Goal: Task Accomplishment & Management: Use online tool/utility

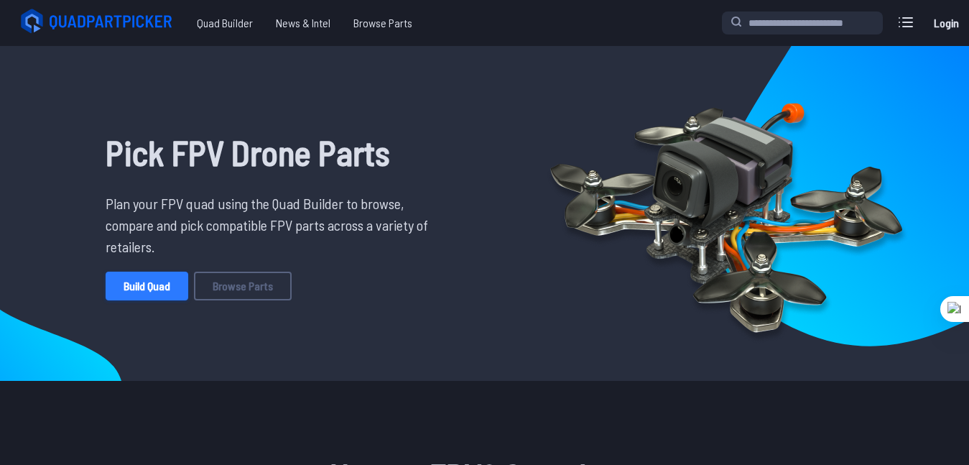
click at [158, 294] on link "Build Quad" at bounding box center [147, 285] width 83 height 29
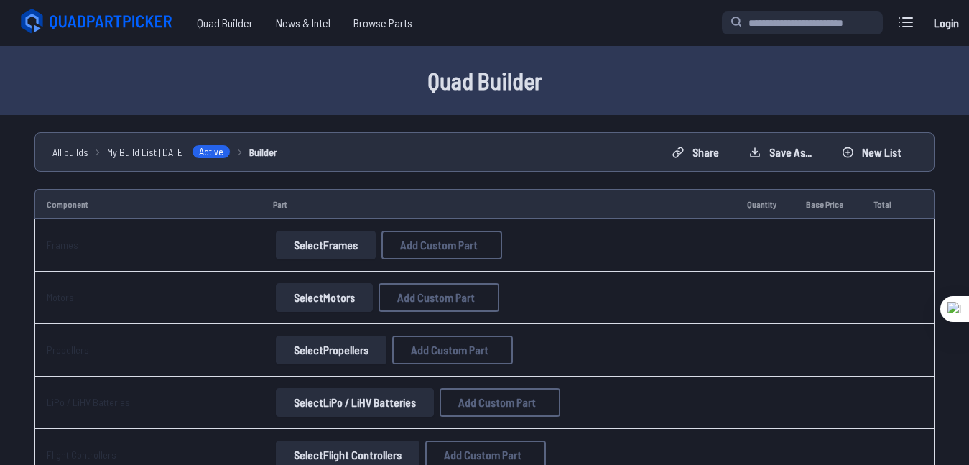
click at [350, 246] on button "Select Frames" at bounding box center [326, 245] width 100 height 29
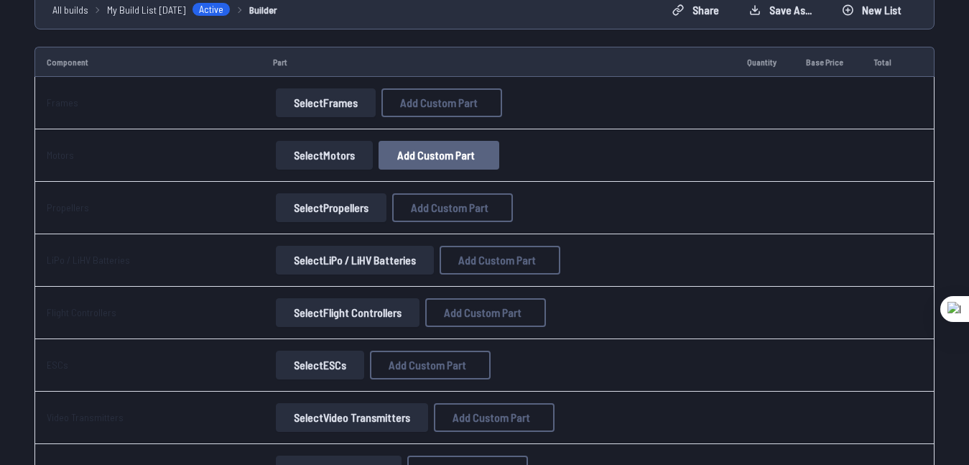
scroll to position [144, 0]
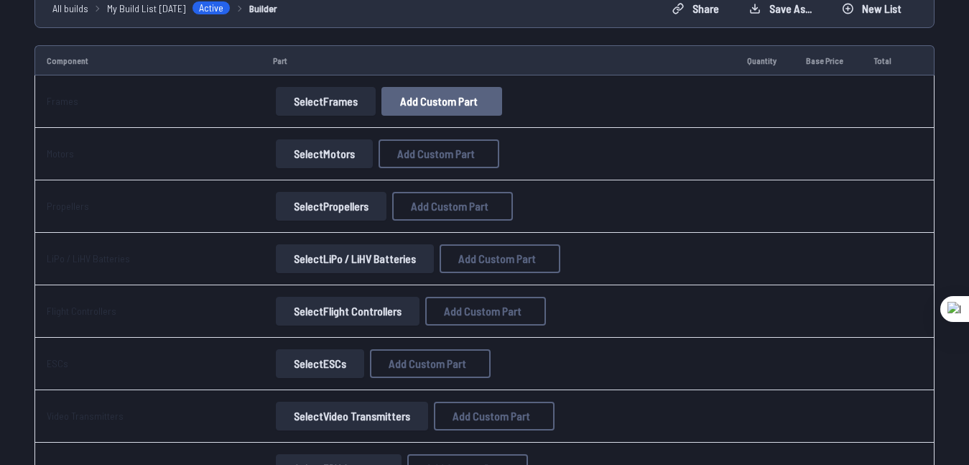
click at [447, 108] on button "Add Custom Part" at bounding box center [441, 101] width 121 height 29
select select "**********"
click at [424, 138] on input at bounding box center [490, 144] width 305 height 31
click at [183, 177] on div "Add Custom Part Part name* Brand / Manufacturer Price * Link Category Cancel Ad…" at bounding box center [490, 232] width 980 height 465
click at [629, 62] on icon at bounding box center [624, 68] width 13 height 13
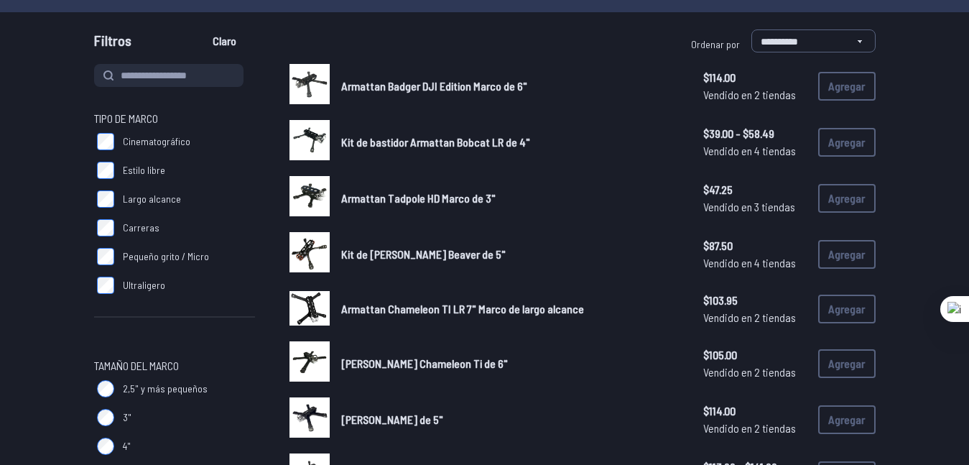
scroll to position [144, 0]
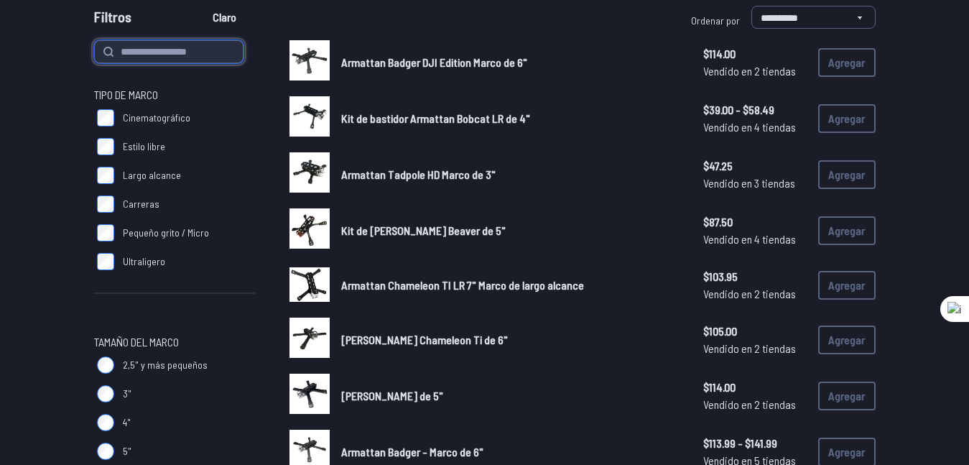
click at [167, 54] on input at bounding box center [168, 51] width 149 height 23
type input "******"
click at [200, 6] on button "Claro" at bounding box center [224, 17] width 48 height 23
type input "******"
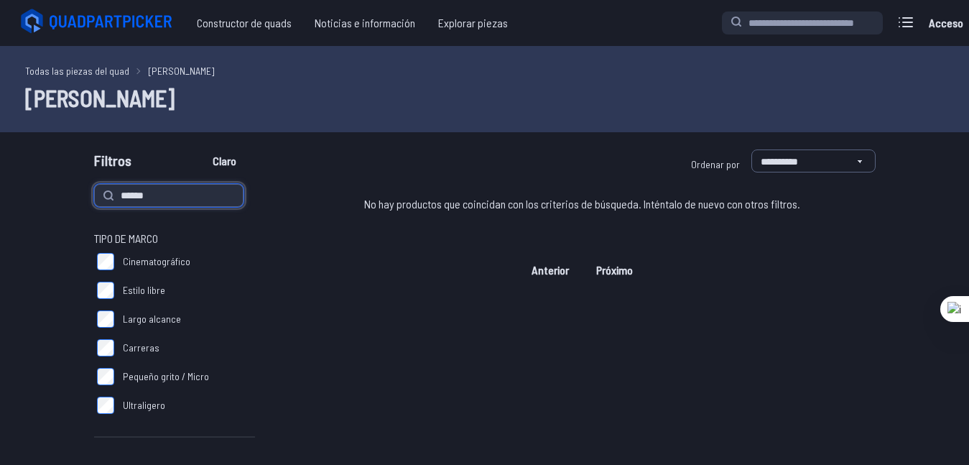
click at [131, 199] on input "******" at bounding box center [168, 195] width 149 height 23
drag, startPoint x: 149, startPoint y: 196, endPoint x: 61, endPoint y: 201, distance: 88.5
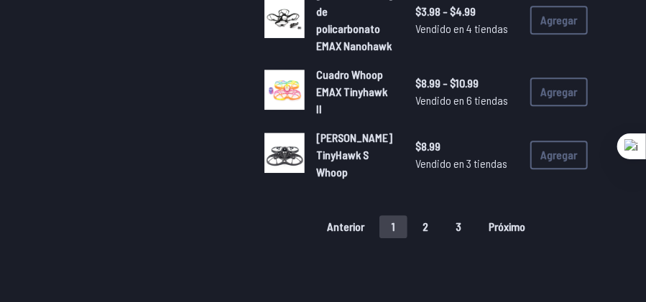
scroll to position [1448, 0]
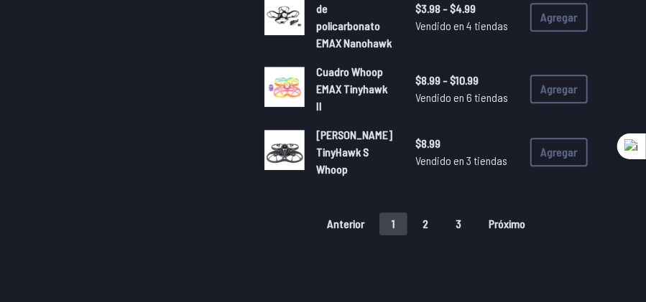
click at [427, 217] on font "2" at bounding box center [425, 224] width 6 height 14
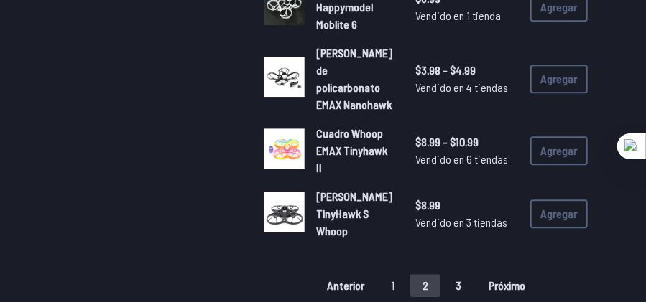
scroll to position [1304, 0]
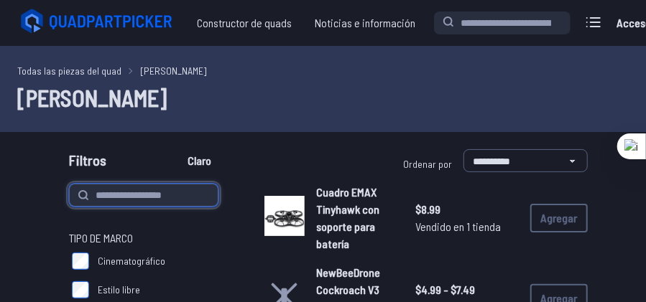
click at [139, 197] on input at bounding box center [143, 195] width 149 height 23
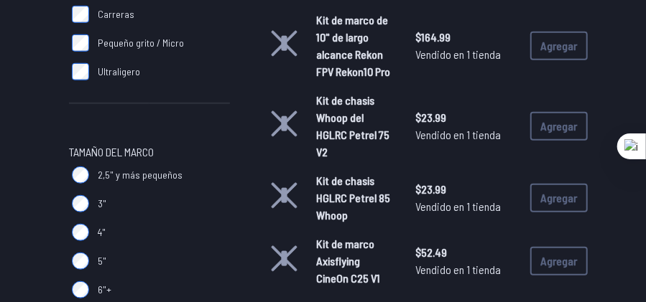
scroll to position [335, 0]
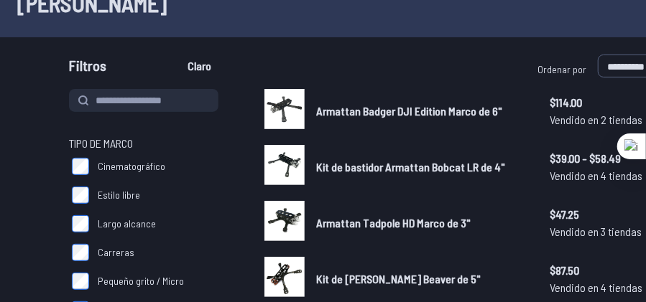
scroll to position [191, 0]
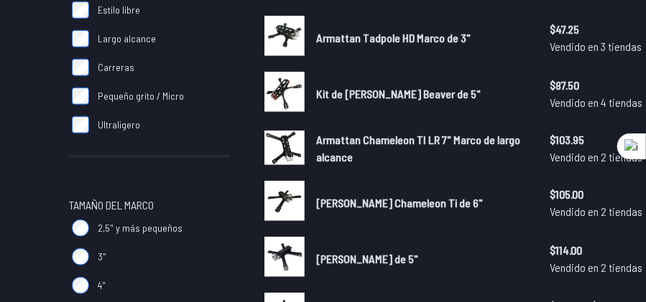
scroll to position [383, 0]
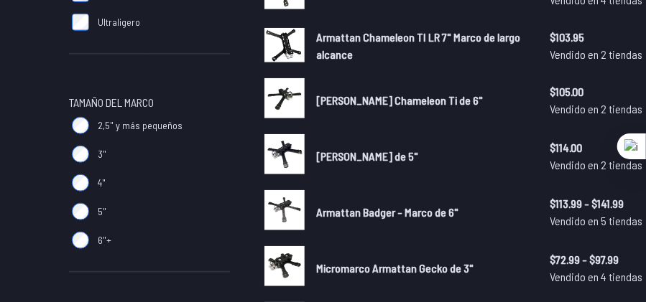
click at [80, 138] on label "2,5" y más pequeños" at bounding box center [149, 125] width 161 height 29
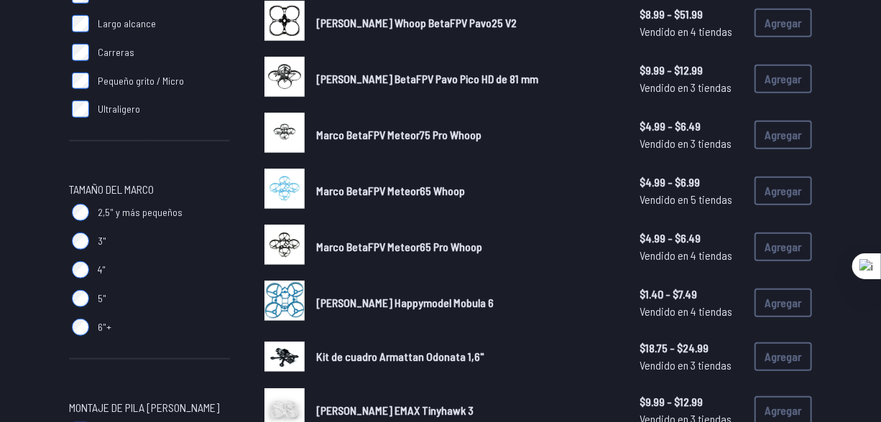
scroll to position [318, 0]
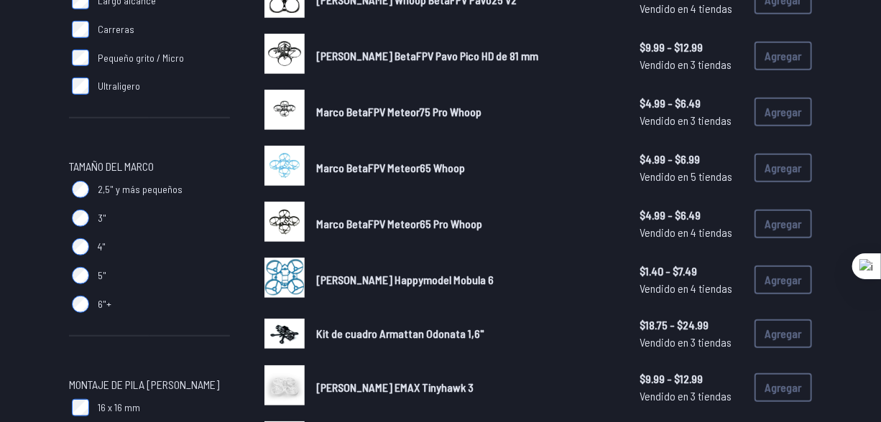
click at [392, 332] on font "Kit de cuadro Armattan Odonata 1,6"" at bounding box center [400, 334] width 168 height 14
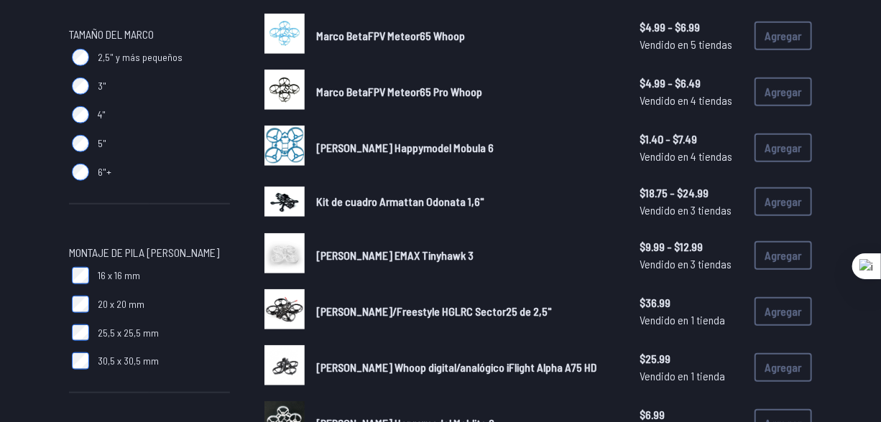
scroll to position [587, 0]
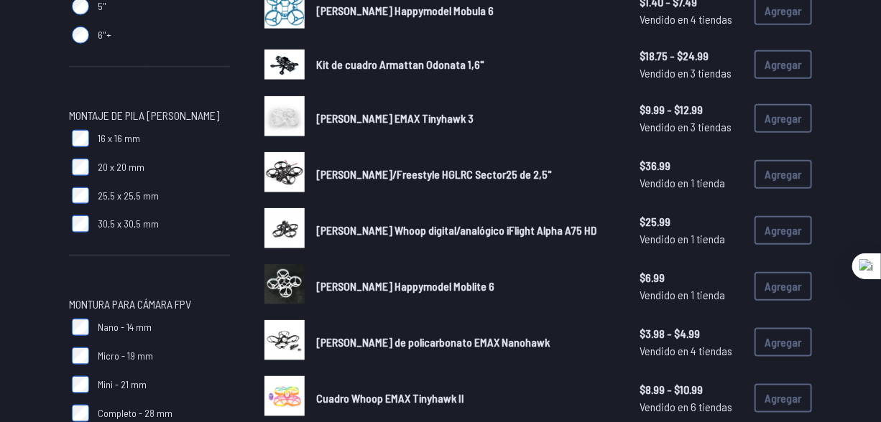
click at [289, 164] on img at bounding box center [284, 172] width 40 height 40
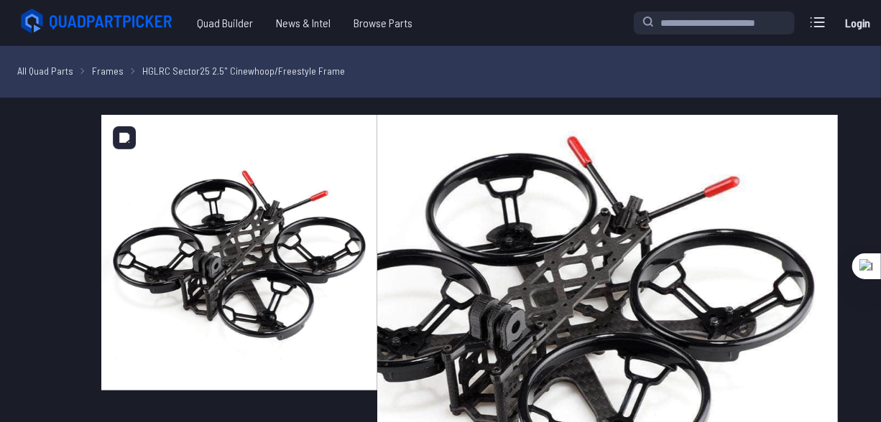
click at [287, 294] on img at bounding box center [239, 253] width 276 height 276
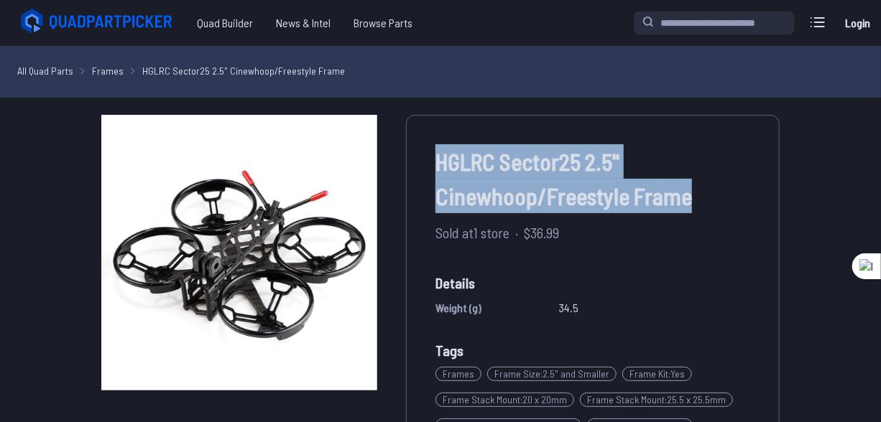
drag, startPoint x: 424, startPoint y: 159, endPoint x: 701, endPoint y: 183, distance: 278.3
click at [701, 183] on div "HGLRC Sector25 2.5" Cinewhoop/Freestyle Frame Sold at 1 store · $36.99 Details …" at bounding box center [592, 335] width 373 height 440
copy span "HGLRC Sector25 2.5" Cinewhoop/Freestyle Frame"
click at [467, 164] on span "HGLRC Sector25 2.5" Cinewhoop/Freestyle Frame" at bounding box center [592, 178] width 315 height 69
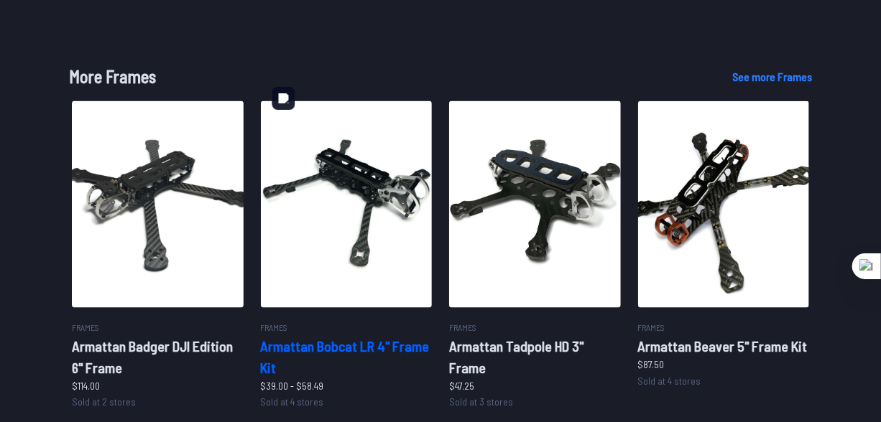
scroll to position [873, 0]
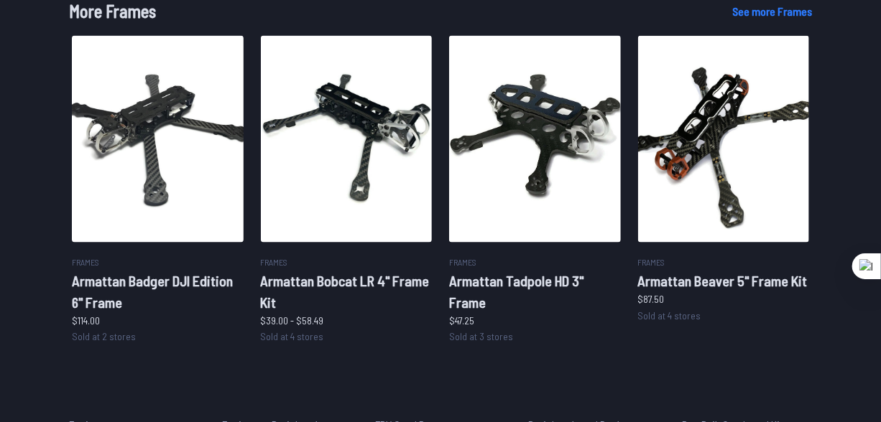
scroll to position [587, 0]
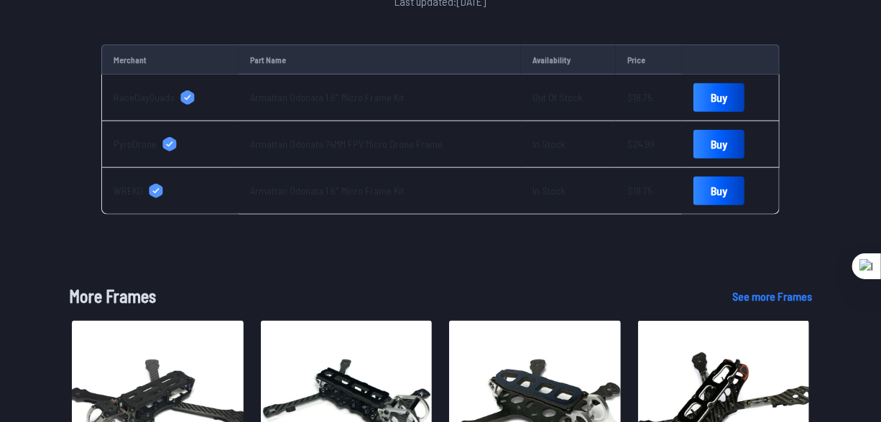
scroll to position [522, 0]
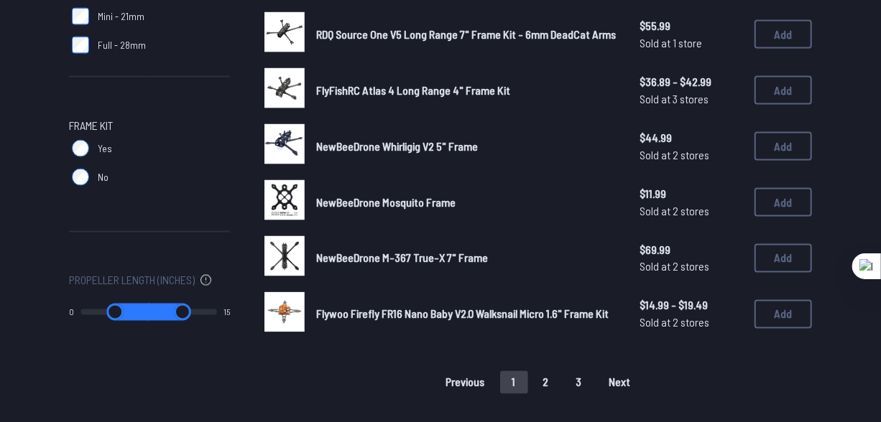
scroll to position [979, 0]
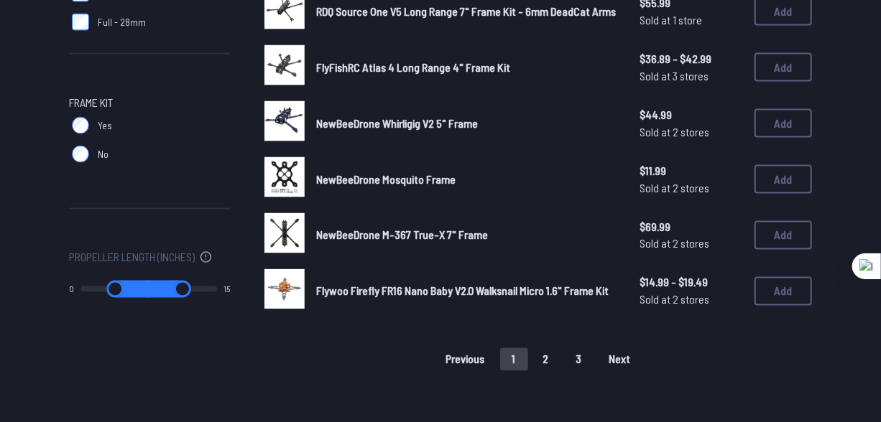
click at [539, 356] on button "2" at bounding box center [546, 359] width 30 height 23
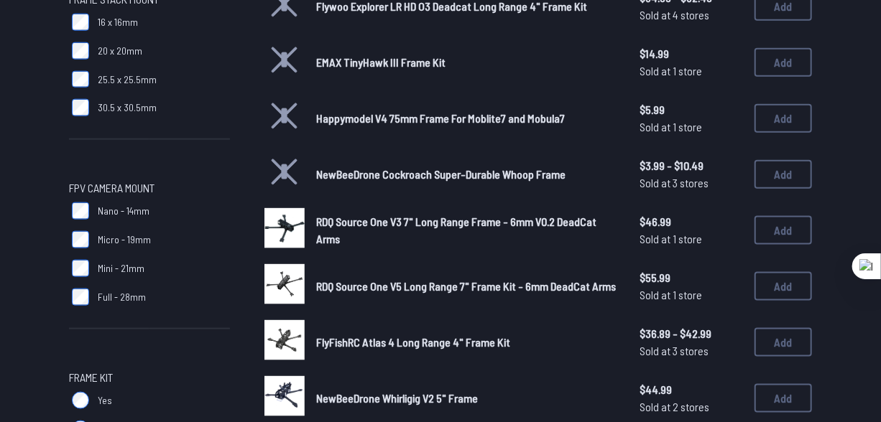
scroll to position [783, 0]
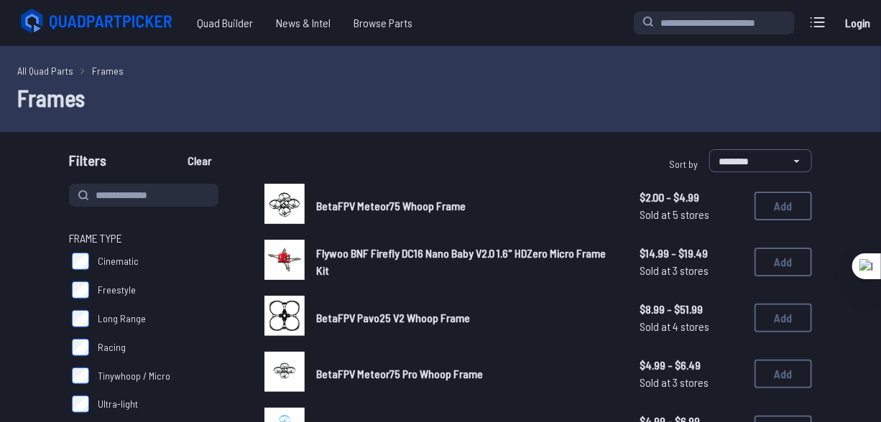
scroll to position [65, 0]
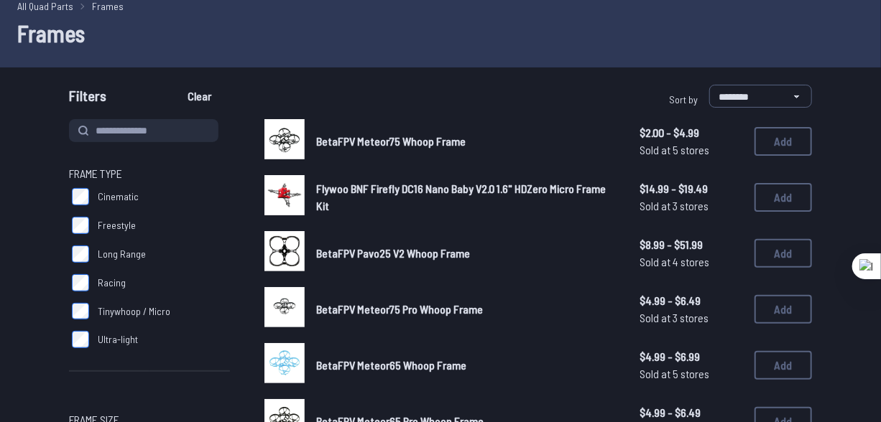
click at [437, 185] on span "Flywoo BNF Firefly DC16 Nano Baby V2.0 1.6" HDZero Micro Frame Kit" at bounding box center [460, 197] width 289 height 31
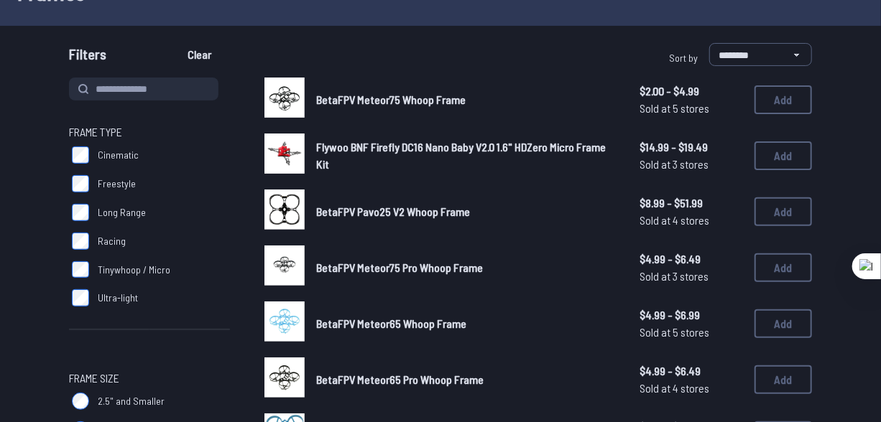
scroll to position [261, 0]
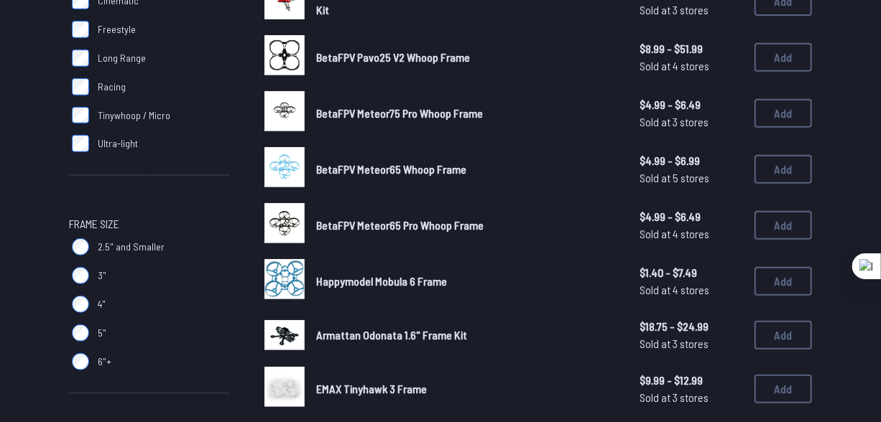
click at [291, 54] on img at bounding box center [284, 55] width 40 height 40
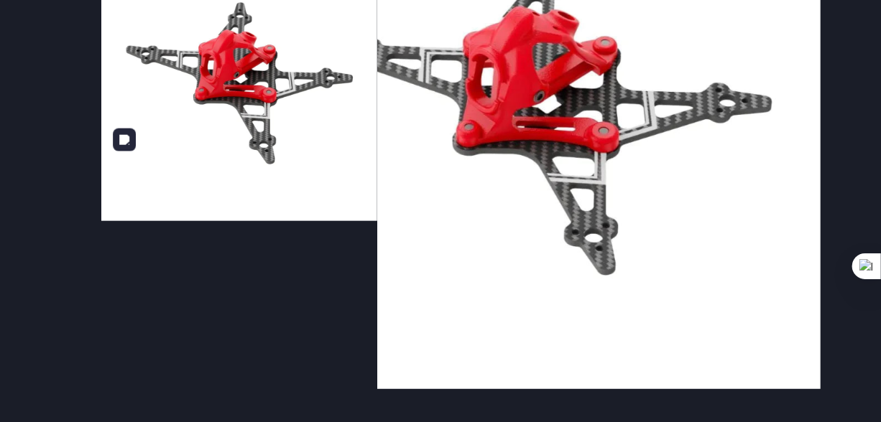
scroll to position [65, 0]
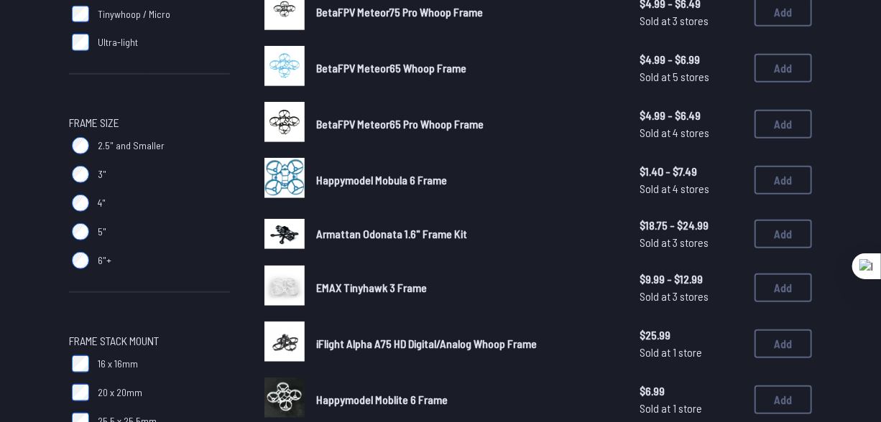
scroll to position [391, 0]
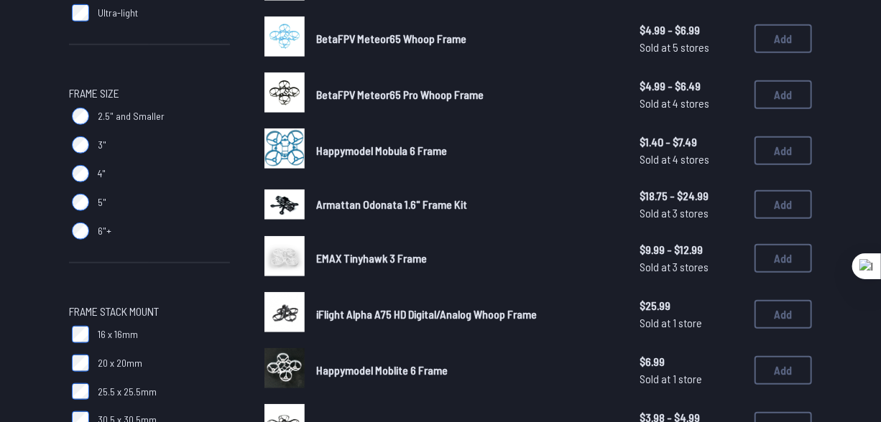
click at [289, 203] on img at bounding box center [284, 205] width 40 height 30
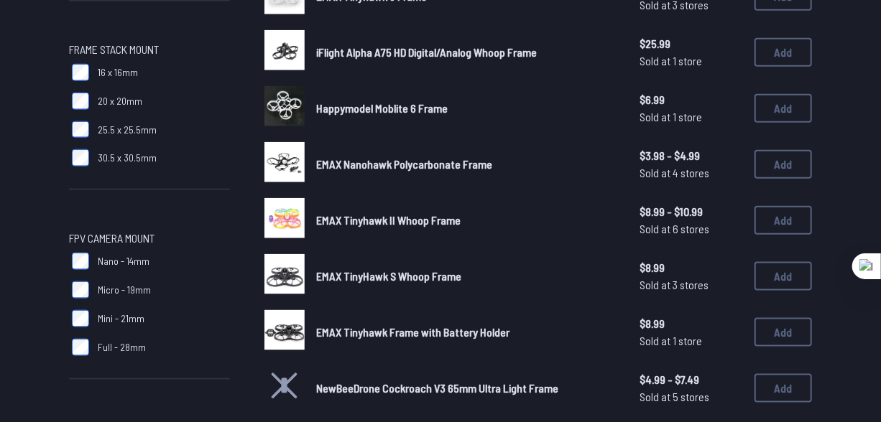
scroll to position [783, 0]
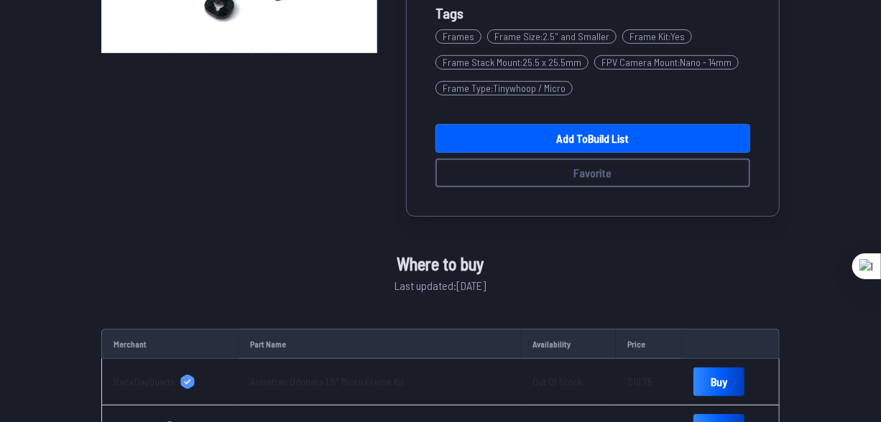
scroll to position [454, 0]
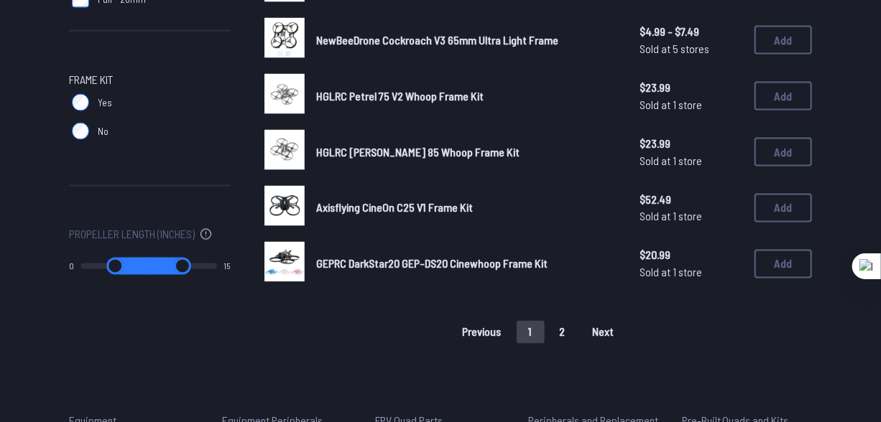
scroll to position [979, 0]
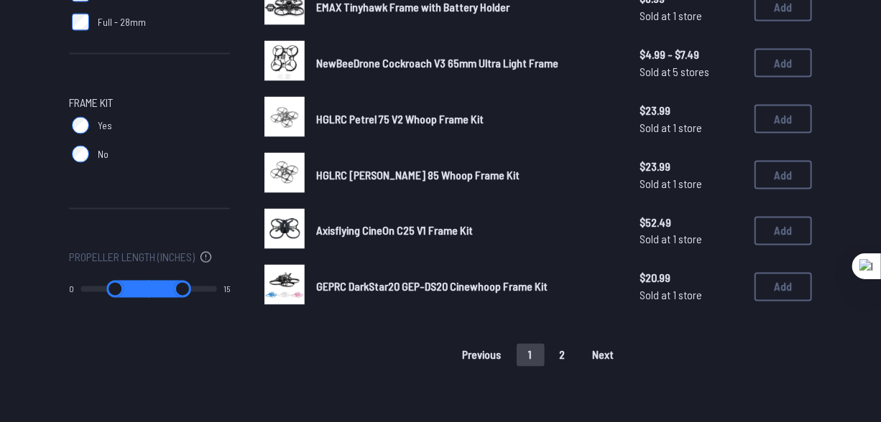
click at [378, 224] on span "Axisflying CineOn C25 V1 Frame Kit" at bounding box center [394, 231] width 157 height 14
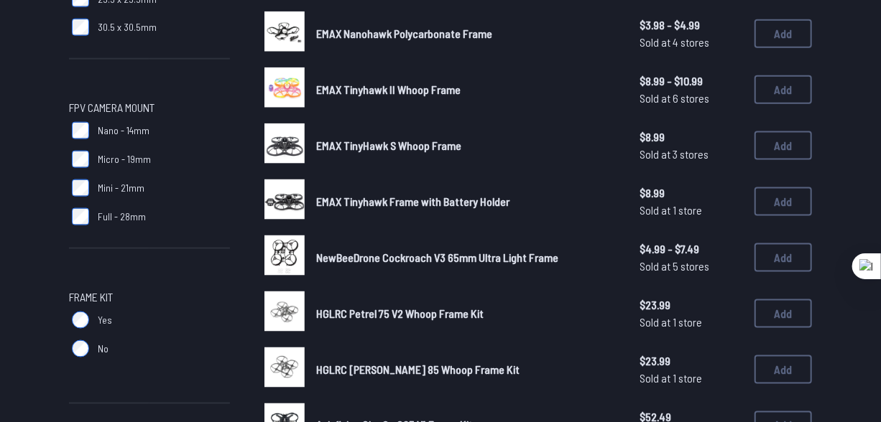
scroll to position [783, 0]
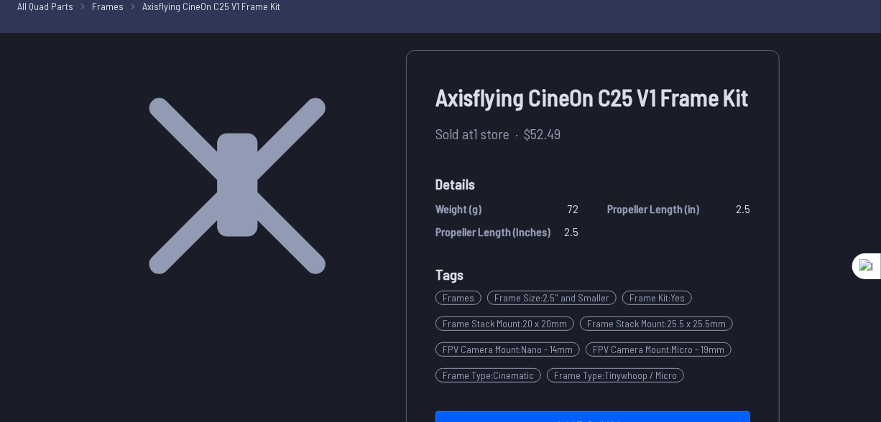
scroll to position [65, 0]
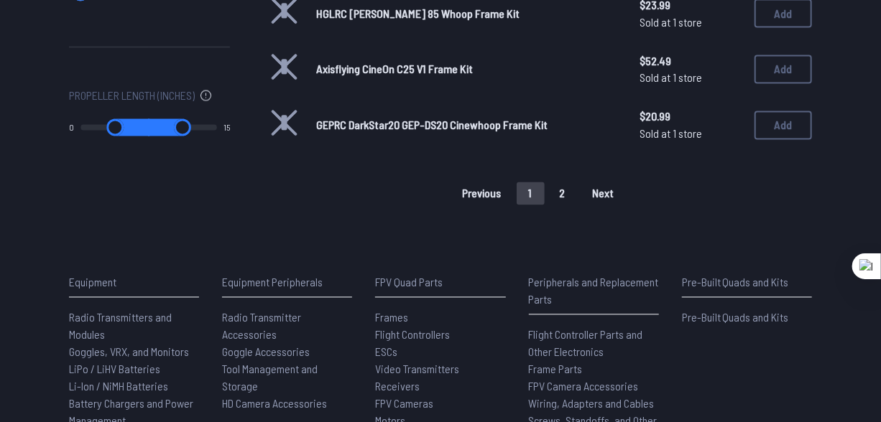
scroll to position [1271, 0]
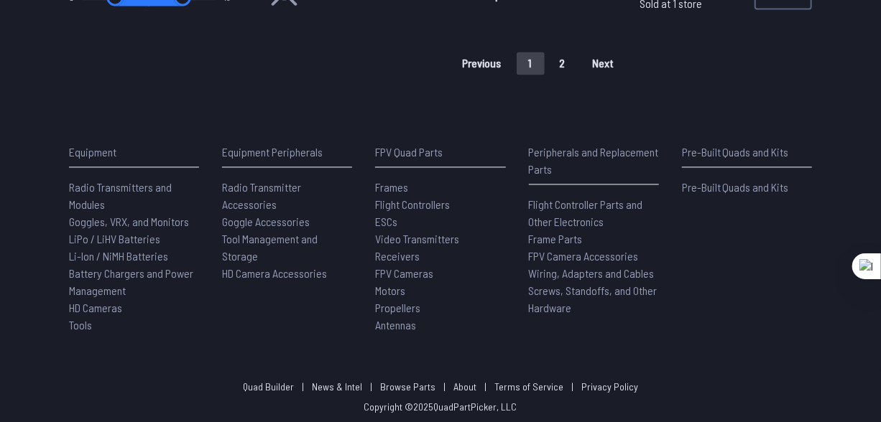
click at [558, 68] on button "2" at bounding box center [562, 63] width 30 height 23
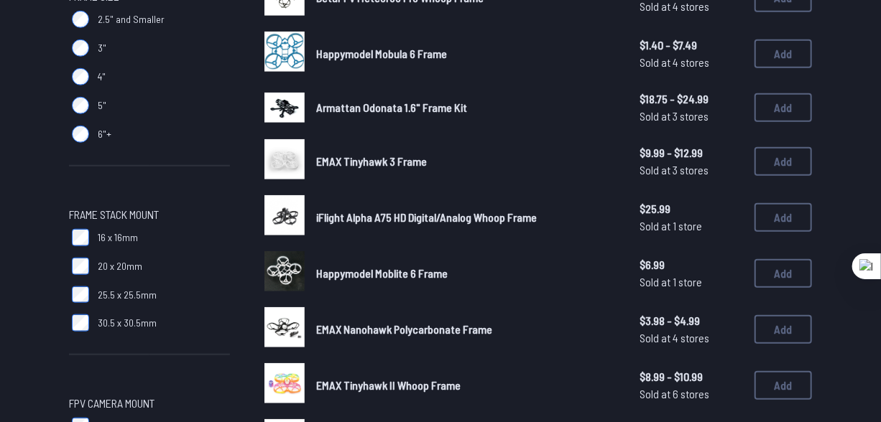
scroll to position [531, 0]
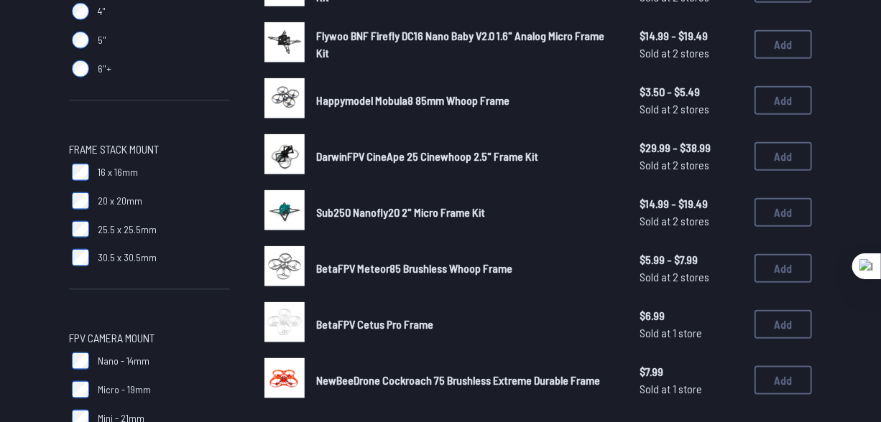
scroll to position [587, 0]
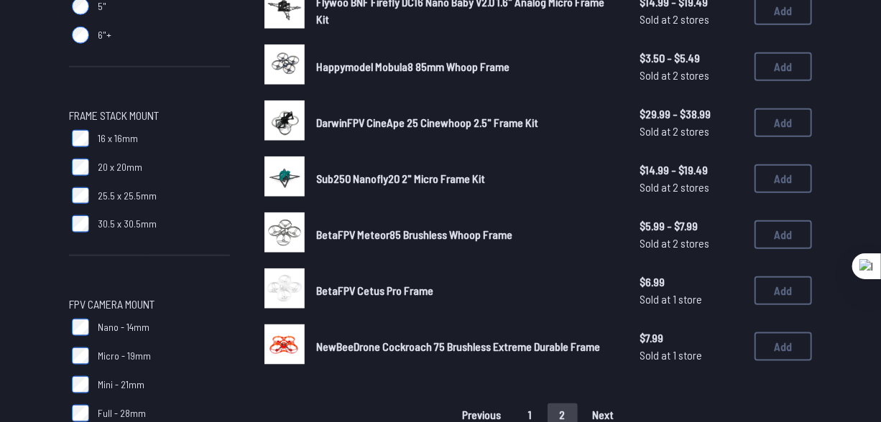
click at [414, 228] on span "BetaFPV Meteor85 Brushless Whoop Frame" at bounding box center [414, 235] width 196 height 14
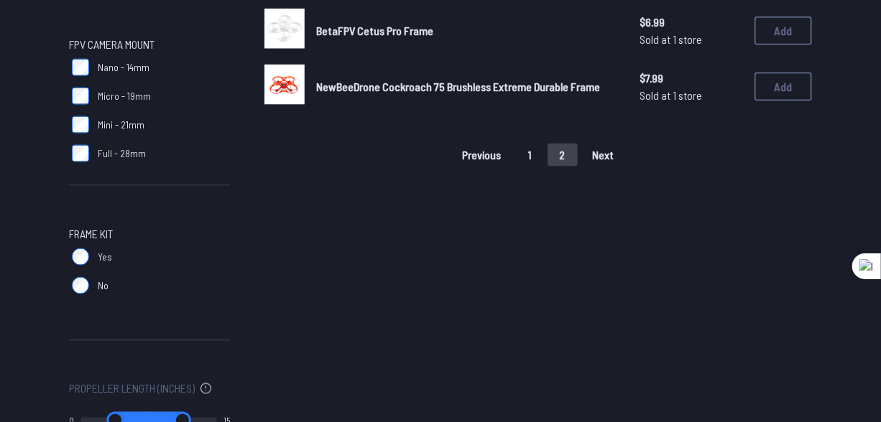
scroll to position [848, 0]
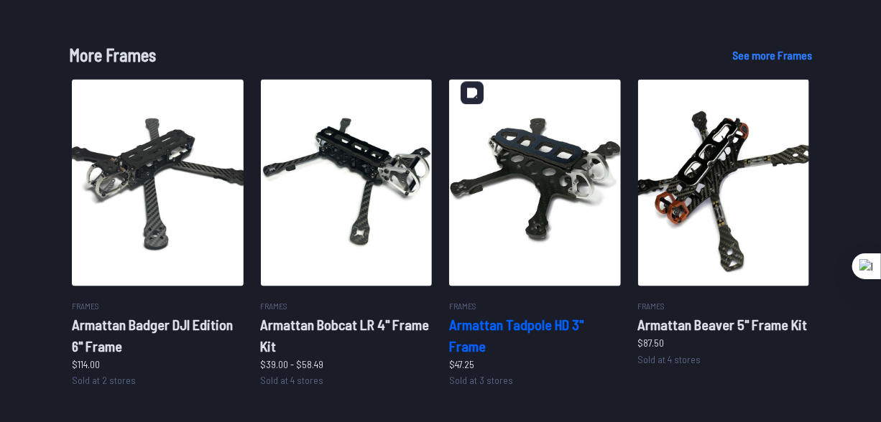
scroll to position [848, 0]
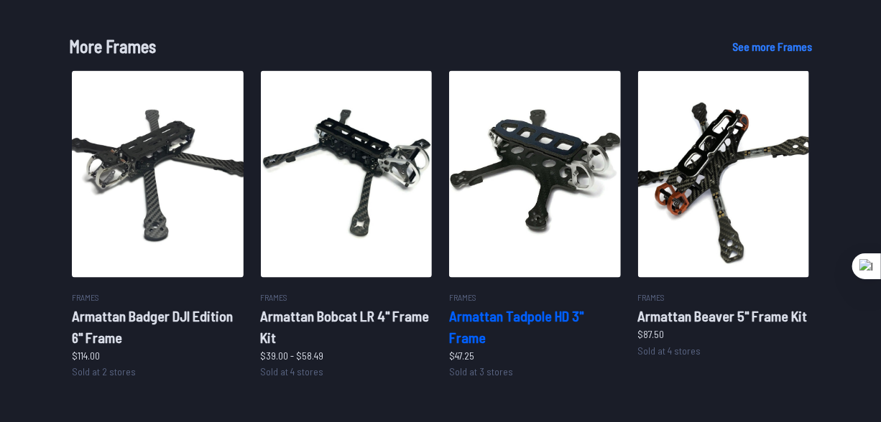
click at [543, 313] on h2 "Armattan Tadpole HD 3" Frame" at bounding box center [535, 326] width 172 height 43
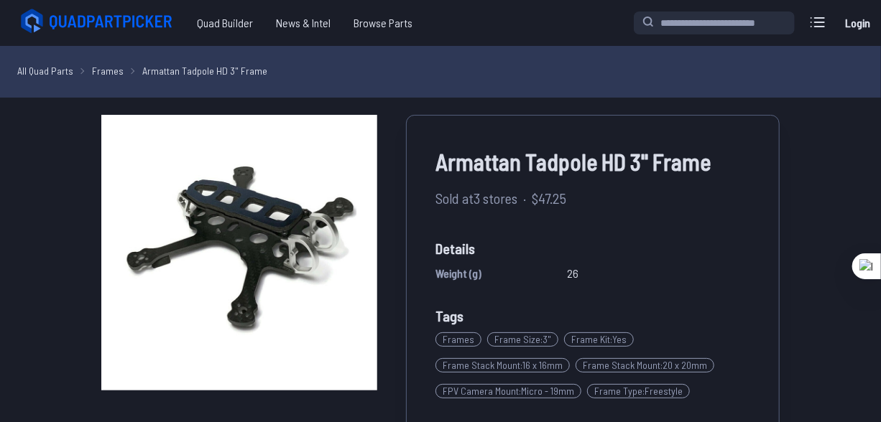
scroll to position [848, 0]
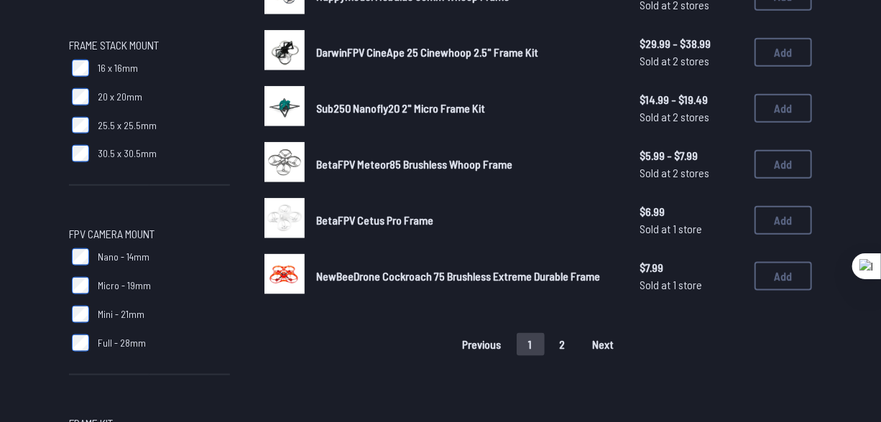
scroll to position [653, 0]
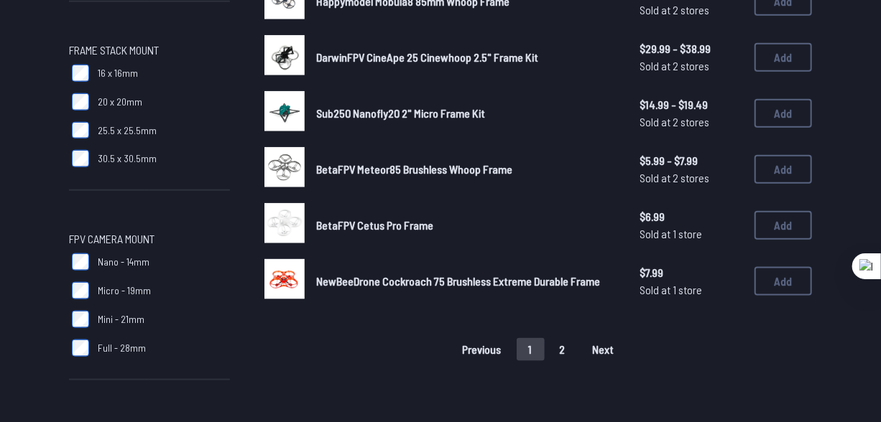
click at [568, 341] on button "2" at bounding box center [562, 349] width 30 height 23
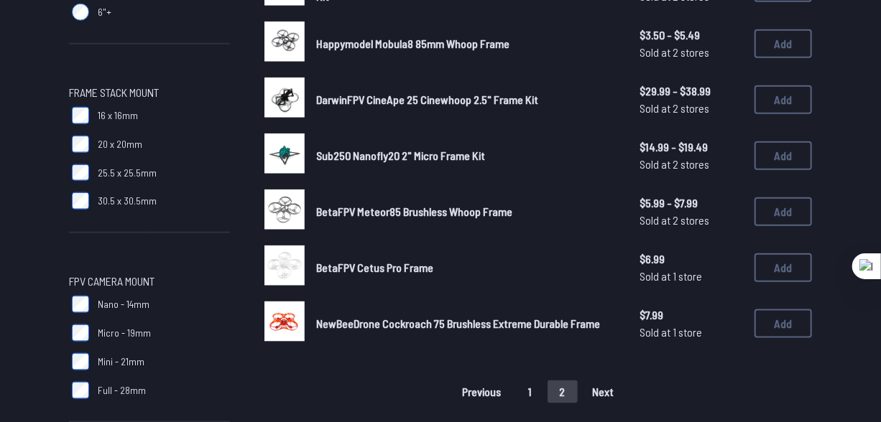
scroll to position [587, 0]
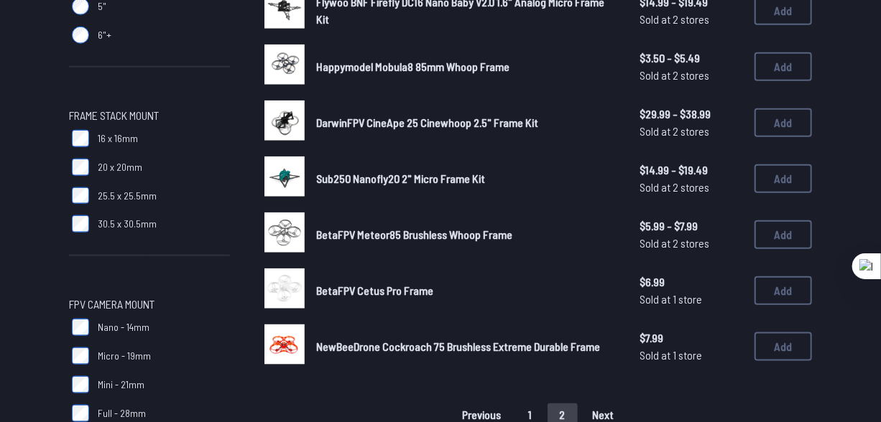
click at [354, 131] on div "DarwinFPV CineApe 25 Cinewhoop 2.5" Frame Kit $29.99 - $38.99 Sold at 2 stores …" at bounding box center [537, 123] width 547 height 45
click at [374, 116] on span "DarwinFPV CineApe 25 Cinewhoop 2.5" Frame Kit" at bounding box center [427, 123] width 222 height 14
click at [288, 112] on img at bounding box center [284, 121] width 40 height 40
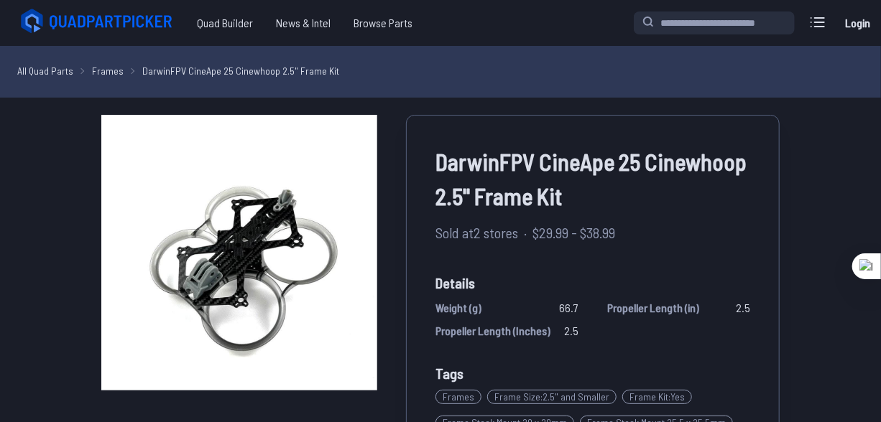
scroll to position [261, 0]
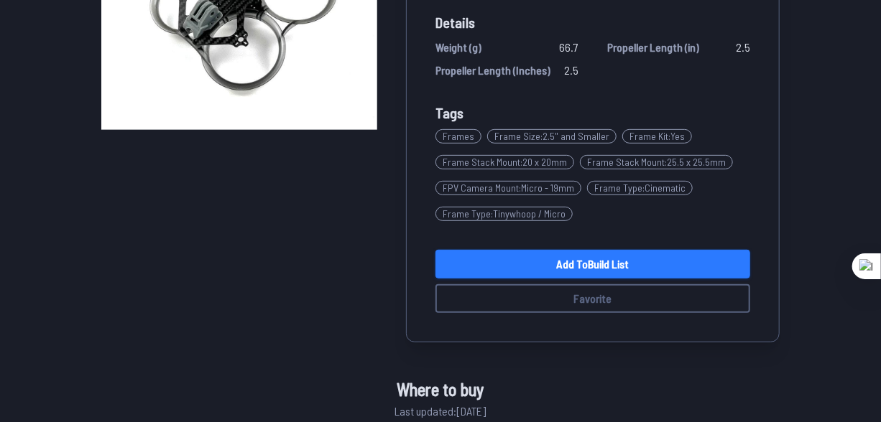
click at [560, 275] on link "Add to Build List" at bounding box center [592, 264] width 315 height 29
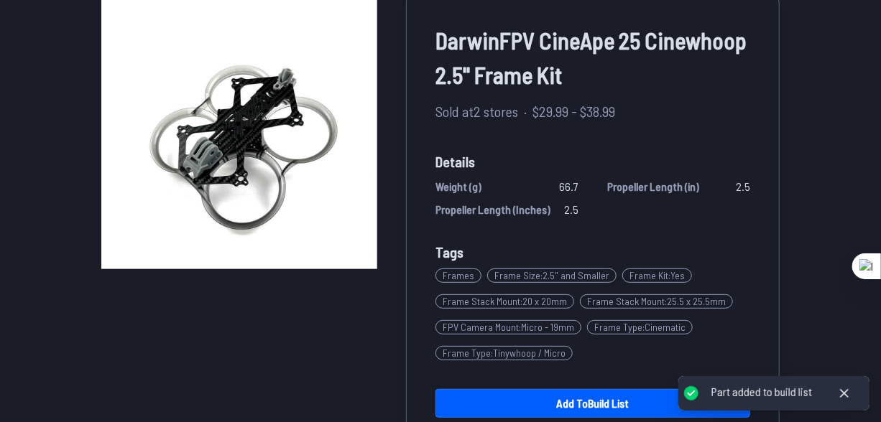
scroll to position [261, 0]
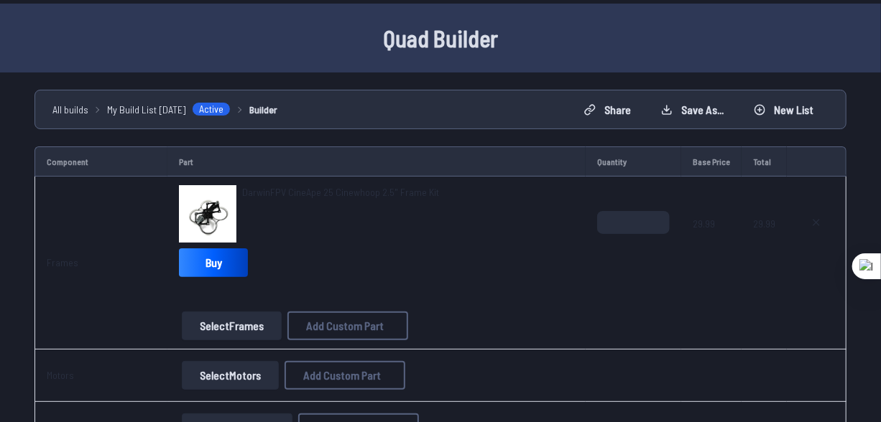
scroll to position [65, 0]
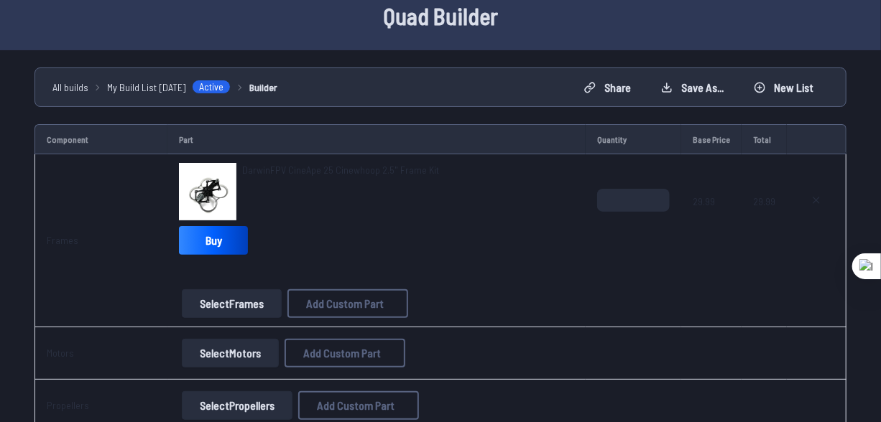
click at [251, 167] on span "DarwinFPV CineApe 25 Cinewhoop 2.5" Frame Kit" at bounding box center [340, 170] width 197 height 12
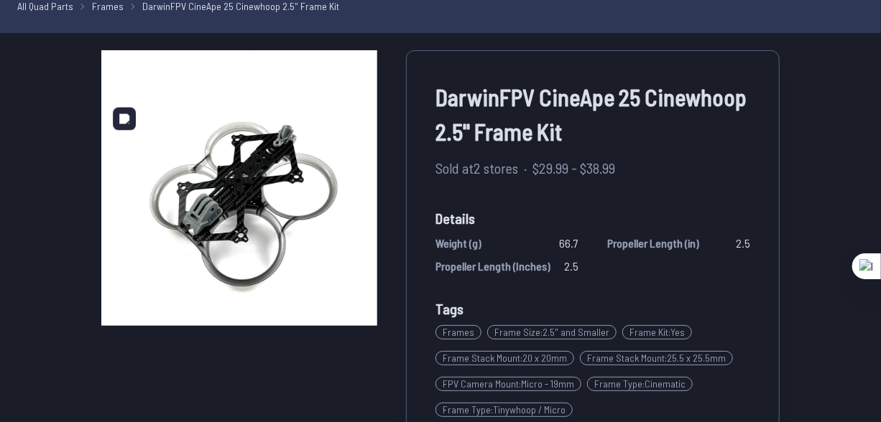
scroll to position [19, 0]
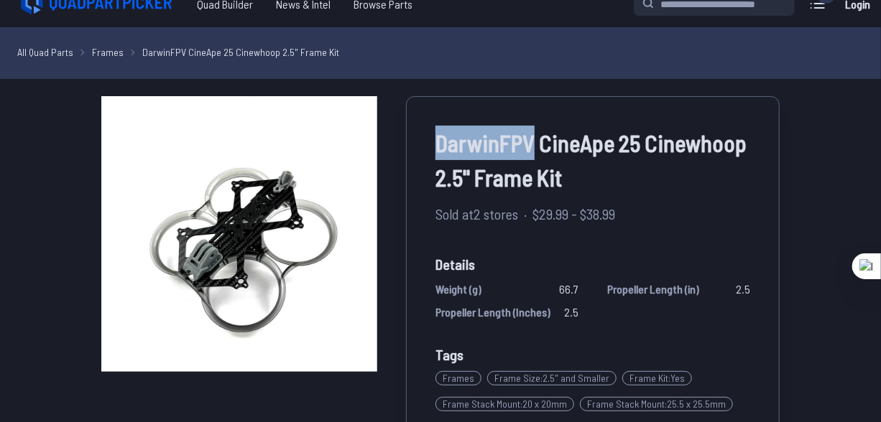
drag, startPoint x: 427, startPoint y: 147, endPoint x: 533, endPoint y: 149, distance: 106.3
click at [533, 149] on div "DarwinFPV CineApe 25 Cinewhoop 2.5" Frame Kit Sold at 2 stores · $29.99 - $38.9…" at bounding box center [592, 340] width 373 height 488
copy span "DarwinFPV"
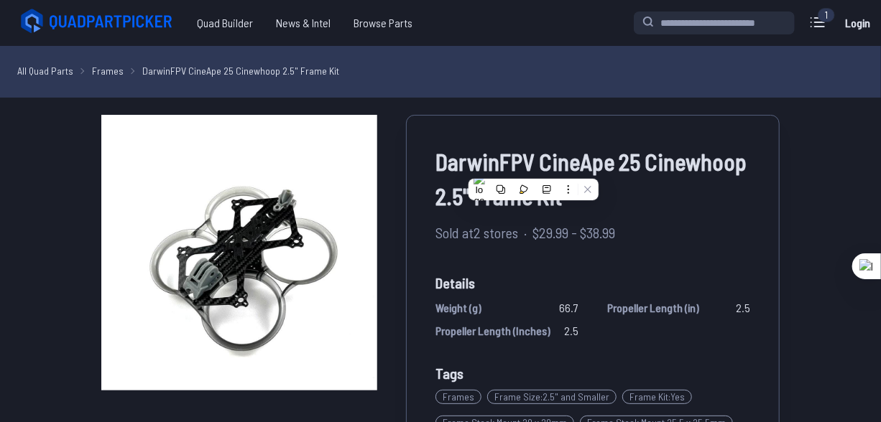
click at [750, 34] on div "1 Current Build Edit Build Frames DarwinFPV CineApe 25 Cinewhoop 2.5" Frame Kit…" at bounding box center [753, 23] width 241 height 30
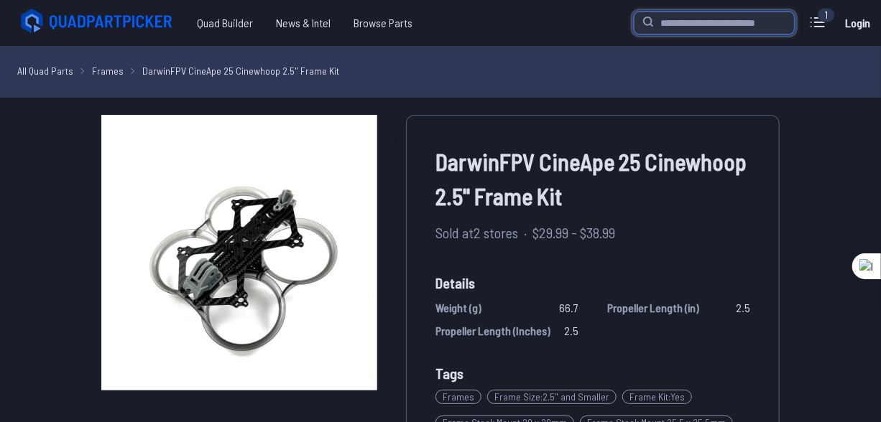
click at [740, 22] on input "search" at bounding box center [713, 22] width 161 height 23
type input "****"
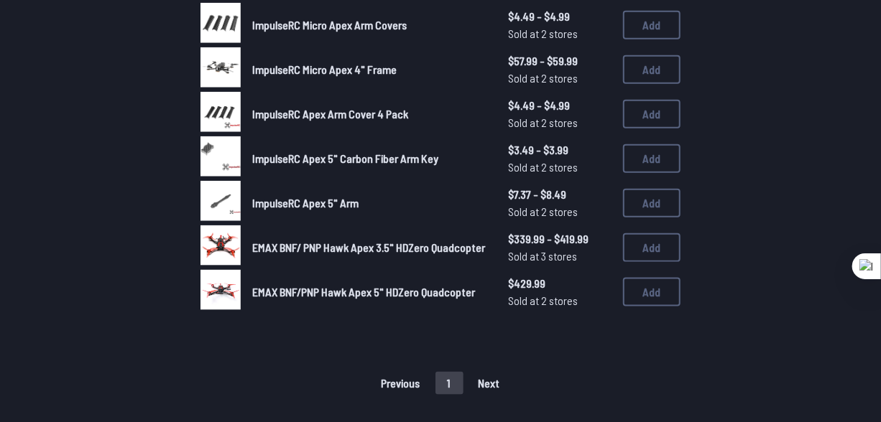
scroll to position [653, 0]
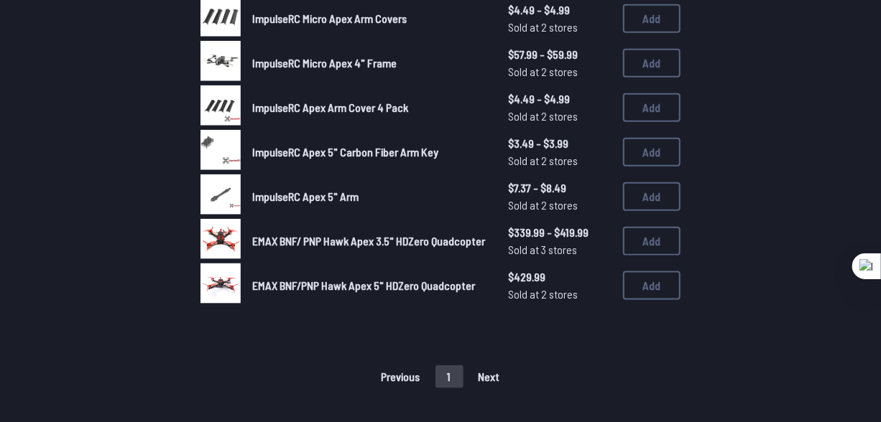
click at [231, 57] on img at bounding box center [220, 61] width 40 height 40
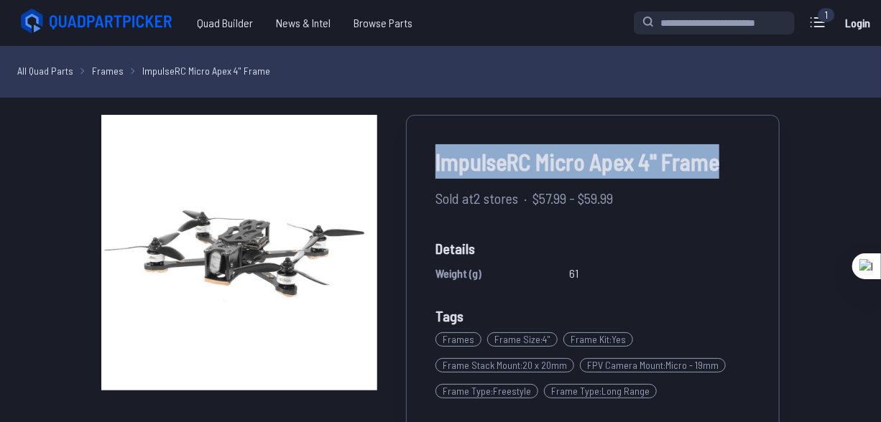
drag, startPoint x: 432, startPoint y: 171, endPoint x: 735, endPoint y: 169, distance: 302.4
click at [735, 165] on div "ImpulseRC Micro Apex 4" Frame Sold at 2 stores · $57.99 - $59.99 Details Weight…" at bounding box center [592, 317] width 373 height 405
copy span "ImpulseRC Micro Apex 4" Frame"
